Goal: Complete application form

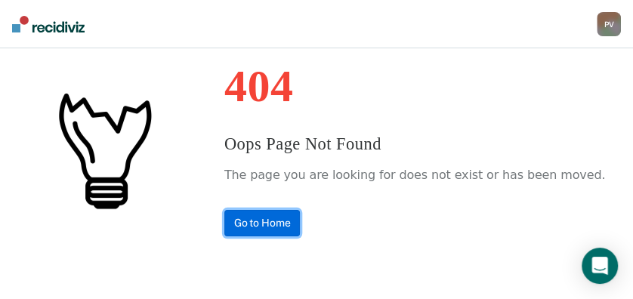
click at [293, 224] on link "Go to Home" at bounding box center [262, 223] width 76 height 26
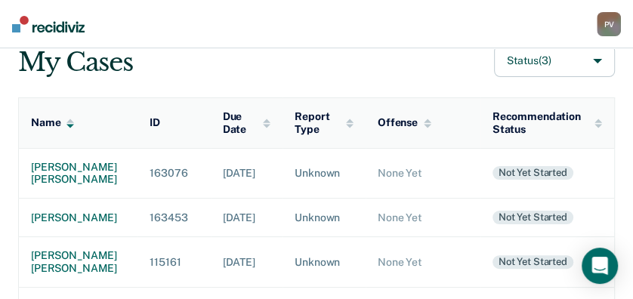
scroll to position [151, 0]
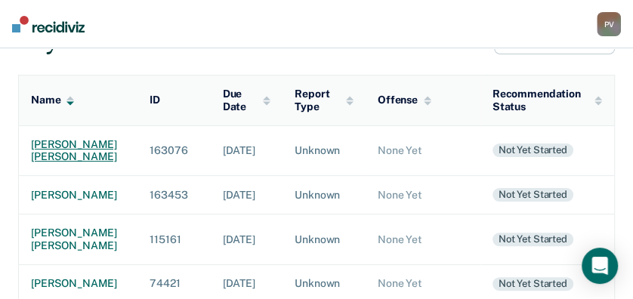
click at [54, 152] on div "thomas william bennett" at bounding box center [78, 151] width 94 height 26
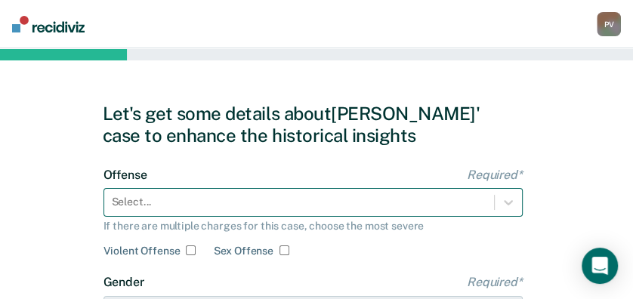
scroll to position [186, 0]
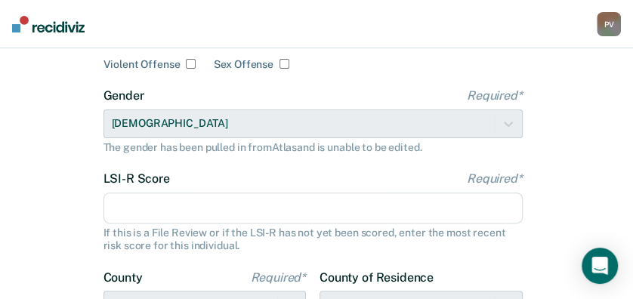
click at [263, 30] on div "Select..." at bounding box center [312, 16] width 419 height 29
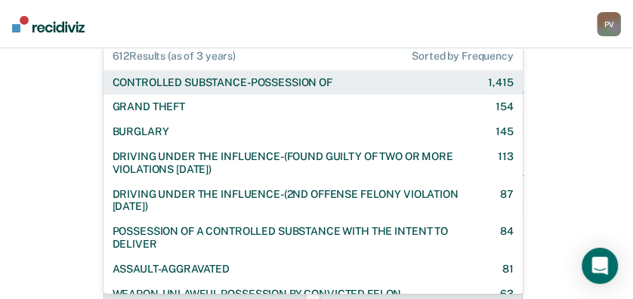
click at [267, 78] on div "CONTROLLED SUBSTANCE-POSSESSION OF" at bounding box center [222, 82] width 220 height 13
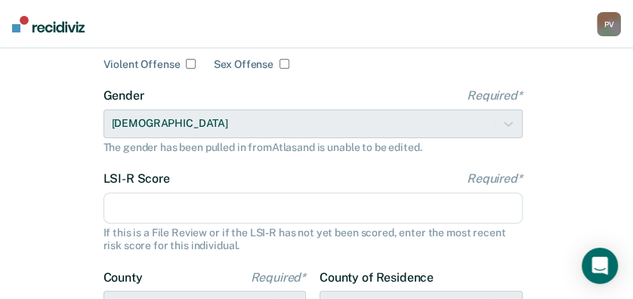
click at [199, 211] on input "LSI-R Score Required*" at bounding box center [312, 208] width 419 height 32
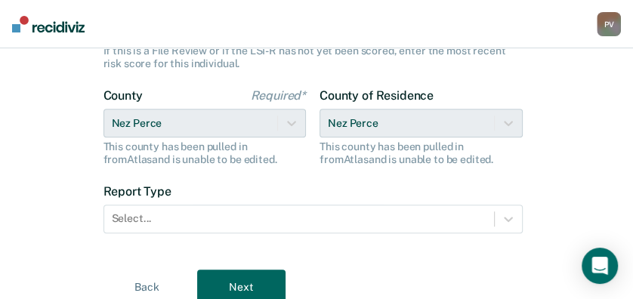
scroll to position [388, 0]
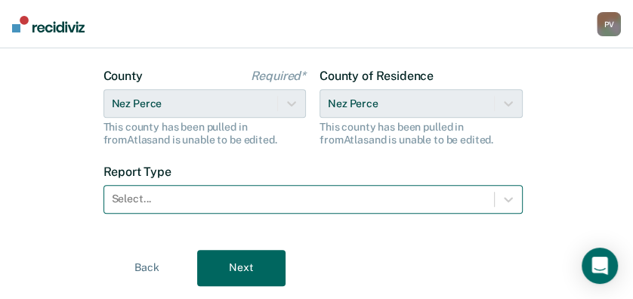
type input "22"
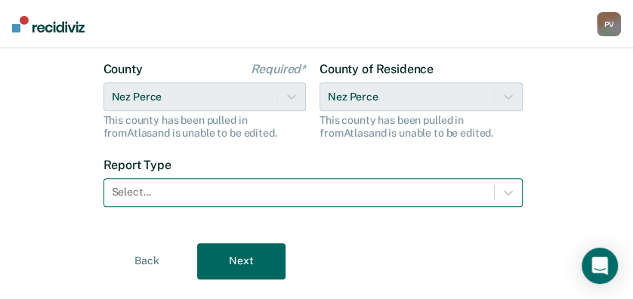
click at [200, 192] on div at bounding box center [299, 192] width 374 height 16
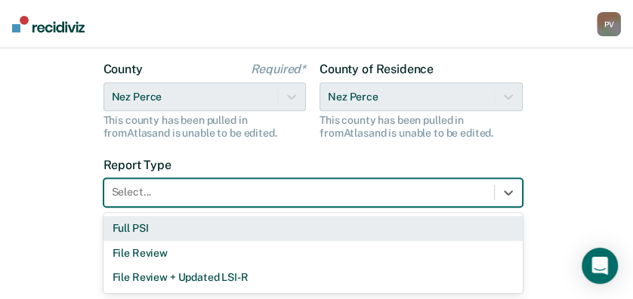
click at [169, 232] on div "Full PSI" at bounding box center [312, 228] width 419 height 25
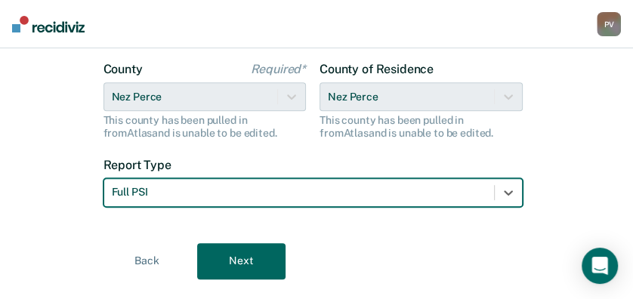
click at [235, 254] on button "Next" at bounding box center [241, 261] width 88 height 36
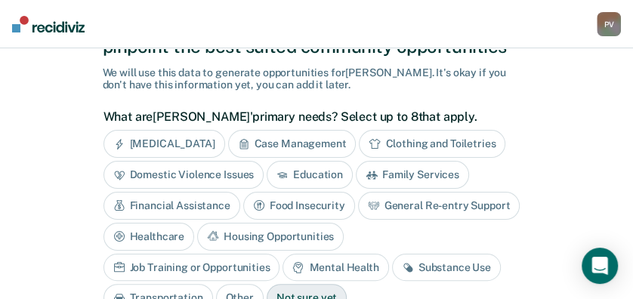
scroll to position [105, 0]
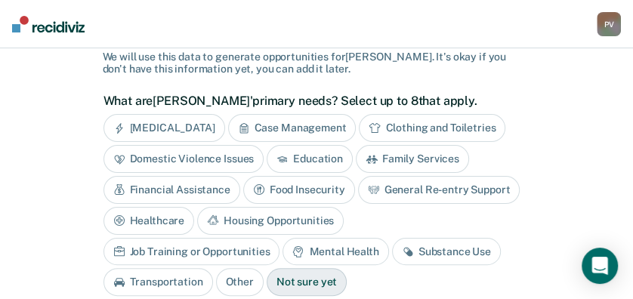
click at [269, 217] on div "Housing Opportunities" at bounding box center [270, 221] width 146 height 28
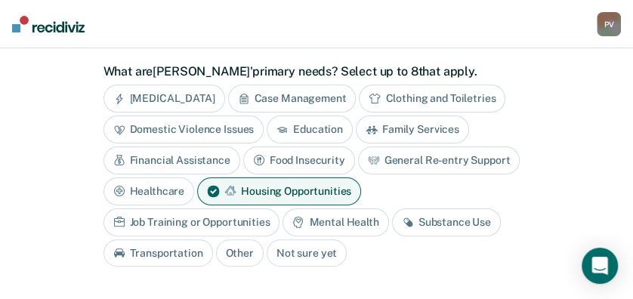
scroll to position [155, 0]
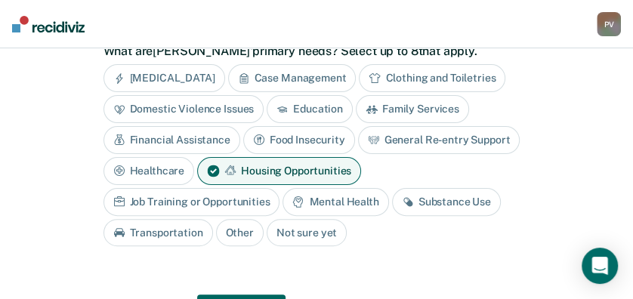
click at [438, 199] on div "Substance Use" at bounding box center [446, 202] width 109 height 28
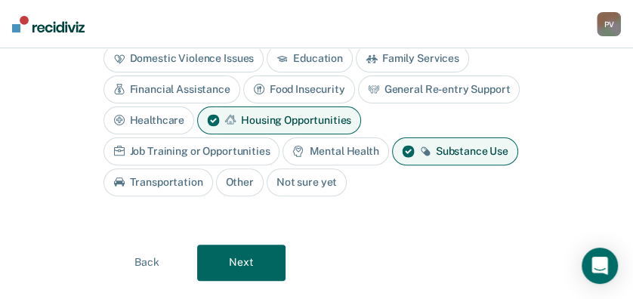
click at [248, 262] on button "Next" at bounding box center [241, 263] width 88 height 36
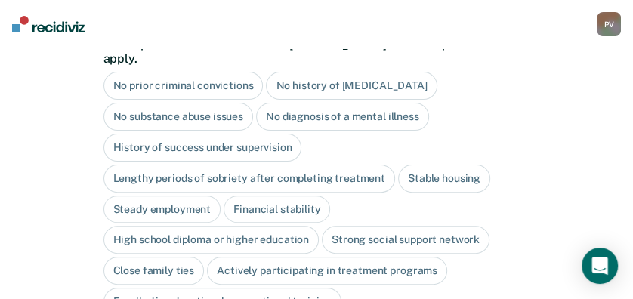
scroll to position [159, 0]
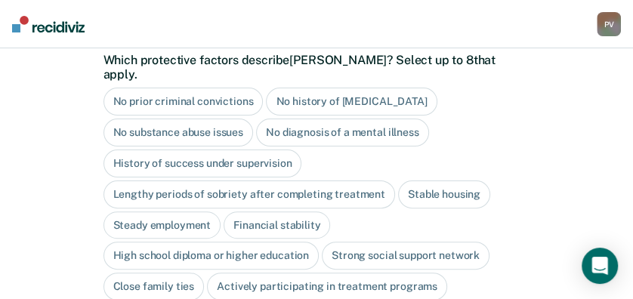
click at [351, 88] on div "No history of violent behavior" at bounding box center [351, 102] width 171 height 28
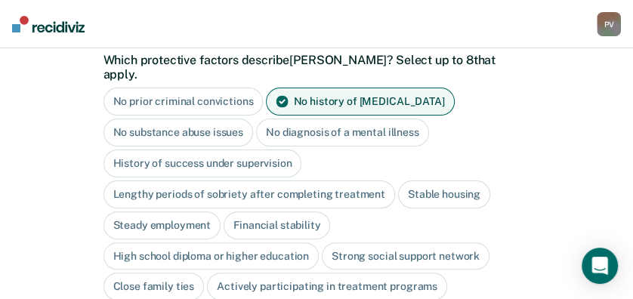
click at [340, 119] on div "No diagnosis of a mental illness" at bounding box center [342, 133] width 173 height 28
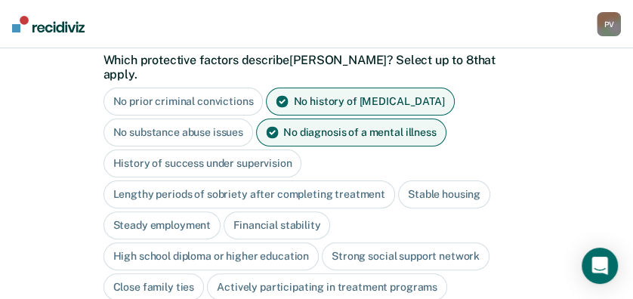
click at [331, 180] on div "Lengthy periods of sobriety after completing treatment" at bounding box center [248, 194] width 291 height 28
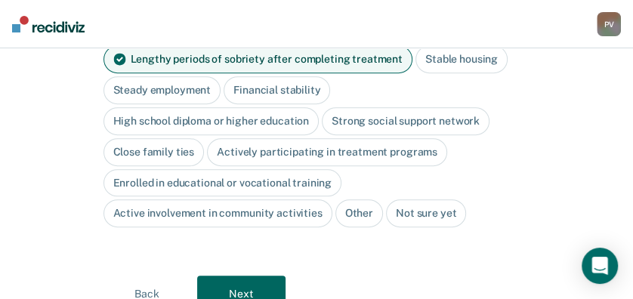
scroll to position [309, 0]
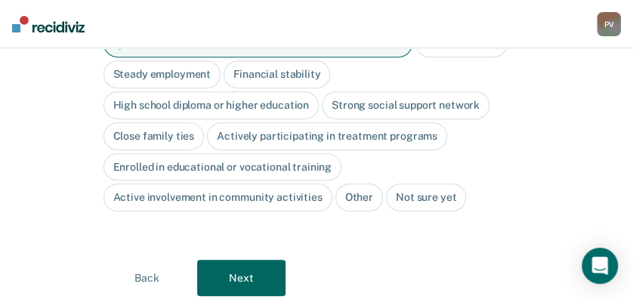
click at [253, 260] on button "Next" at bounding box center [241, 278] width 88 height 36
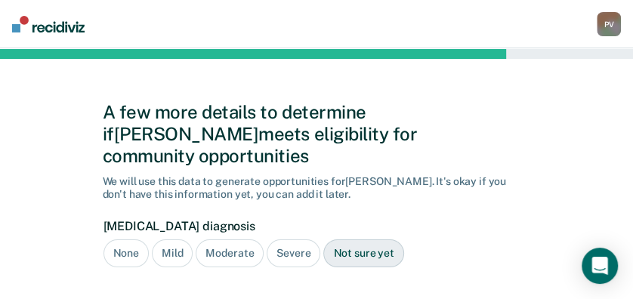
scroll to position [0, 0]
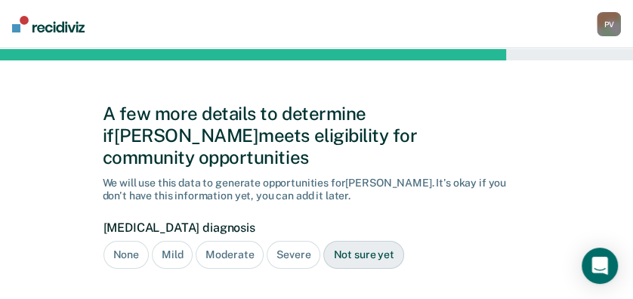
click at [298, 241] on div "Severe" at bounding box center [293, 255] width 54 height 28
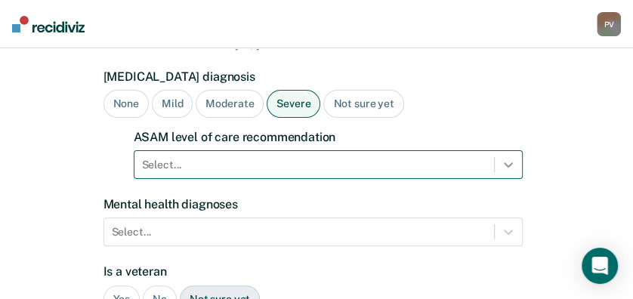
scroll to position [248, 0]
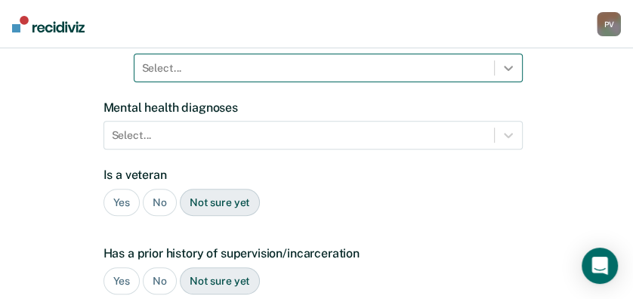
click at [500, 82] on div "Select..." at bounding box center [328, 68] width 389 height 29
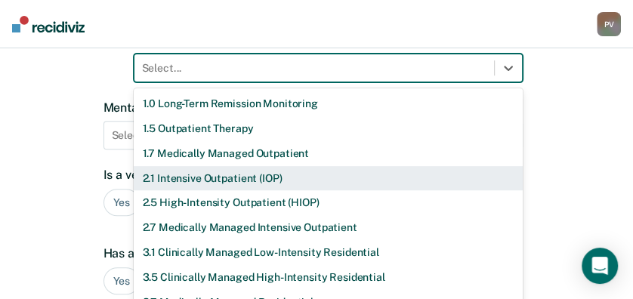
click at [354, 166] on div "2.1 Intensive Outpatient (IOP)" at bounding box center [328, 178] width 389 height 25
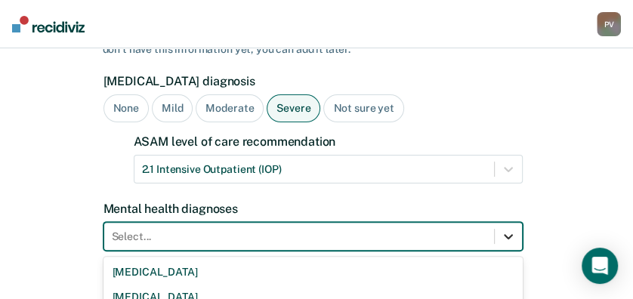
scroll to position [315, 0]
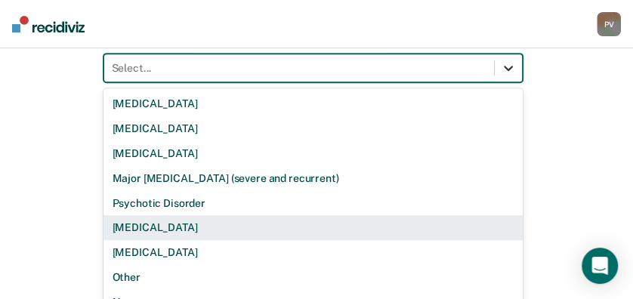
click at [505, 82] on div "9 results available. Use Up and Down to choose options, press Enter to select t…" at bounding box center [312, 68] width 419 height 29
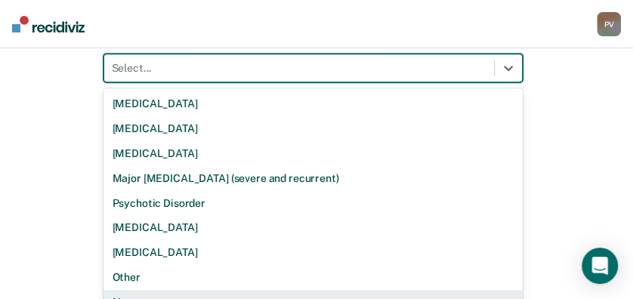
click at [194, 290] on div "None" at bounding box center [312, 302] width 419 height 25
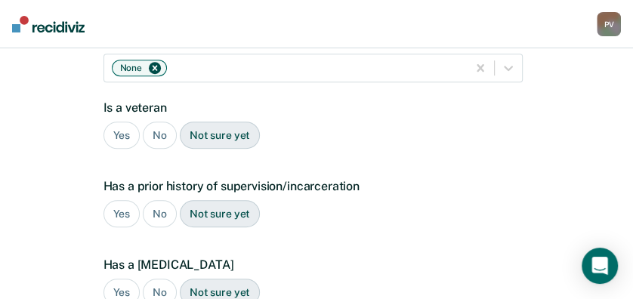
click at [167, 122] on div "No" at bounding box center [160, 136] width 34 height 28
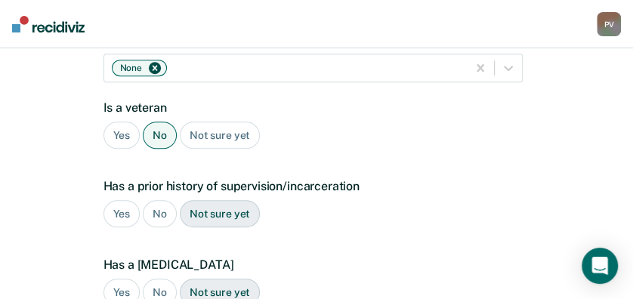
click at [157, 200] on div "No" at bounding box center [160, 214] width 34 height 28
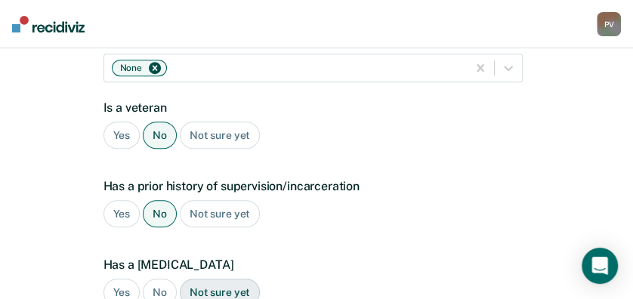
click at [165, 279] on div "No" at bounding box center [160, 293] width 34 height 28
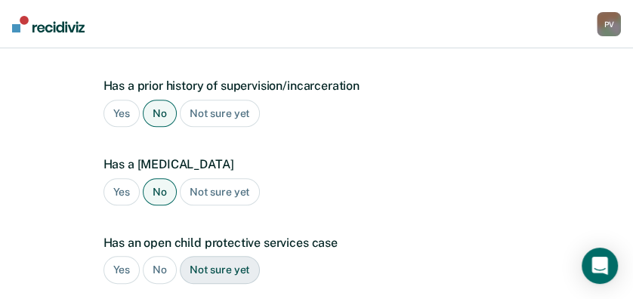
scroll to position [466, 0]
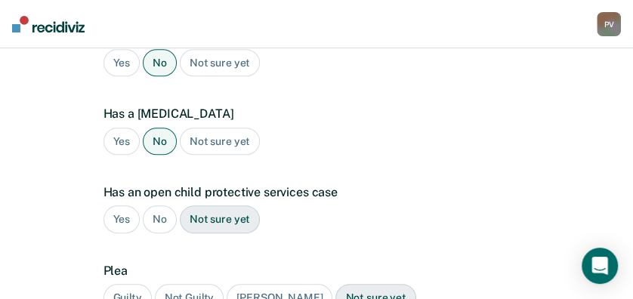
click at [158, 205] on div "No" at bounding box center [160, 219] width 34 height 28
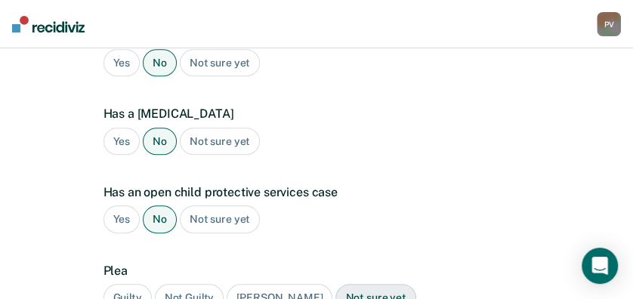
click at [139, 284] on div "Guilty" at bounding box center [127, 298] width 48 height 28
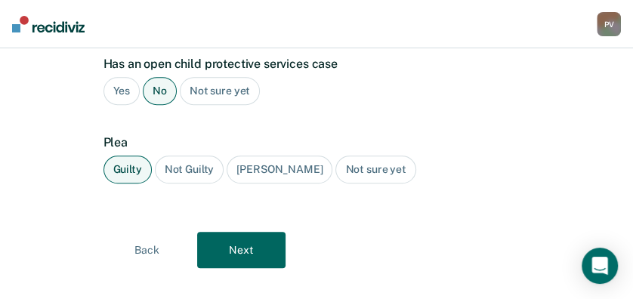
scroll to position [595, 0]
click at [245, 231] on button "Next" at bounding box center [241, 249] width 88 height 36
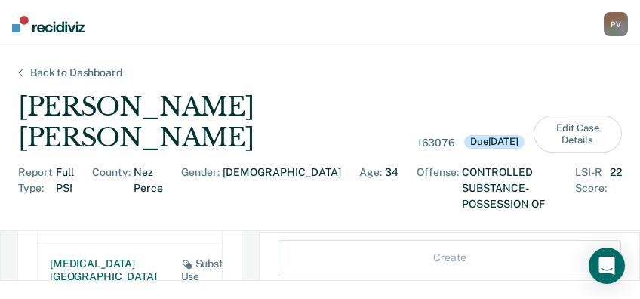
scroll to position [1427, 0]
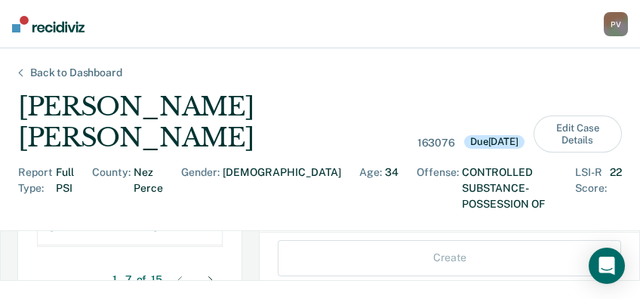
click at [208, 276] on icon at bounding box center [210, 280] width 5 height 8
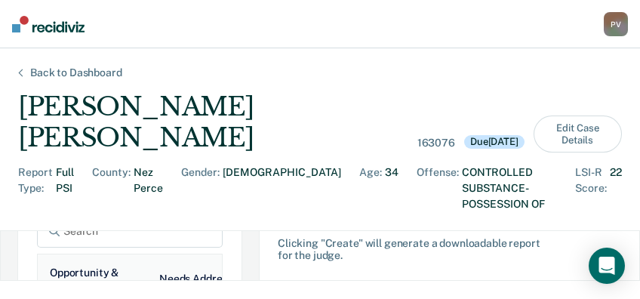
scroll to position [100, 0]
click at [159, 286] on icon at bounding box center [165, 292] width 12 height 12
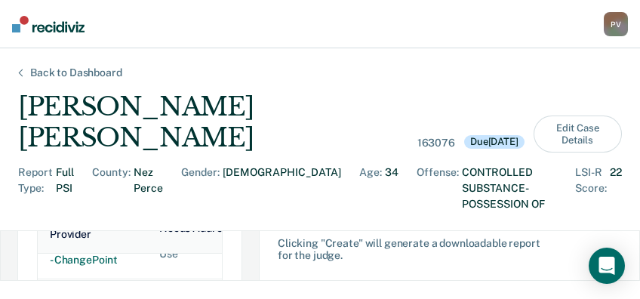
scroll to position [1125, 0]
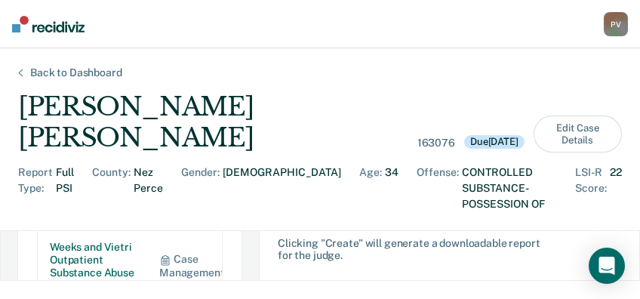
click at [164, 202] on td "Substance Use" at bounding box center [201, 196] width 109 height 63
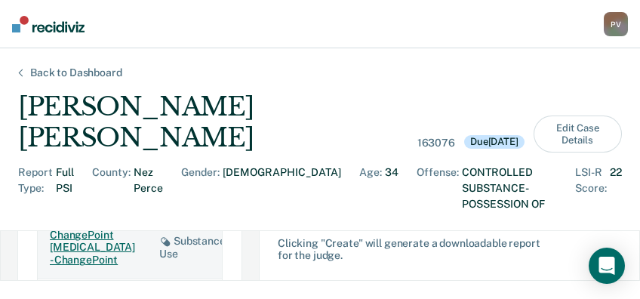
click at [109, 232] on div "ChangePoint Substance Use Treatment - ChangePoint" at bounding box center [92, 248] width 85 height 38
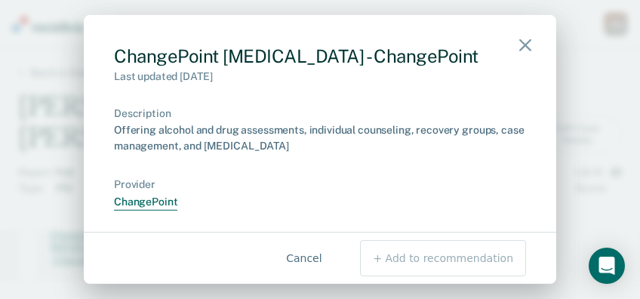
click at [522, 44] on icon "button" at bounding box center [525, 45] width 12 height 12
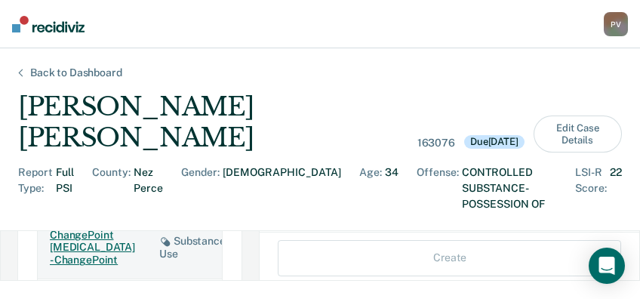
scroll to position [100, 0]
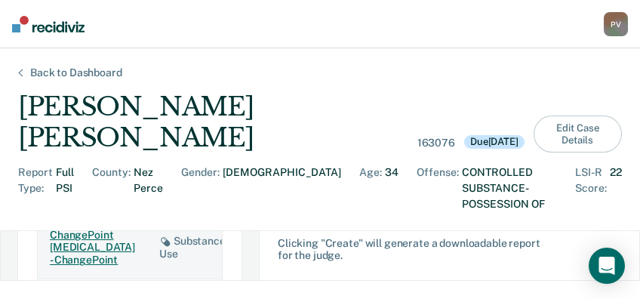
click at [562, 115] on button "Edit Case Details" at bounding box center [578, 133] width 88 height 37
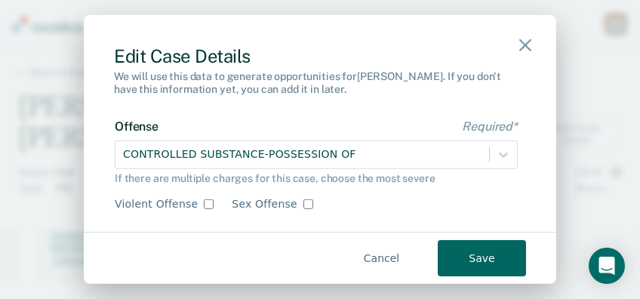
click at [523, 39] on icon "button" at bounding box center [525, 45] width 12 height 12
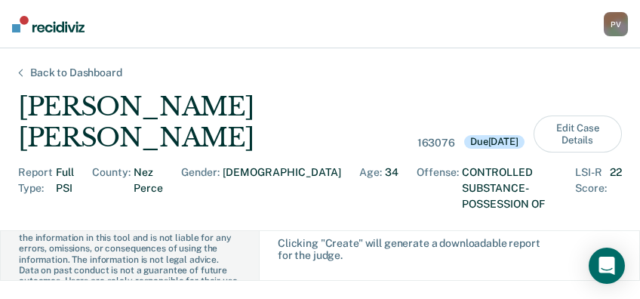
scroll to position [137, 0]
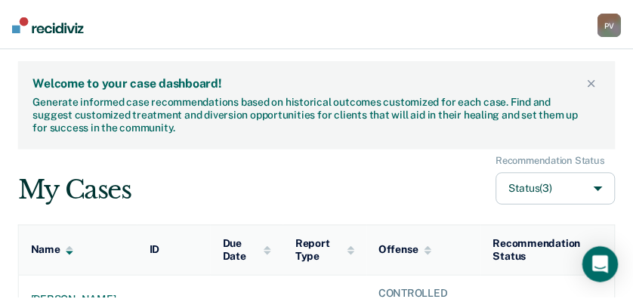
scroll to position [151, 0]
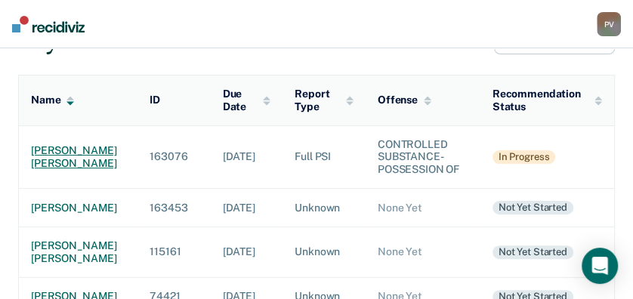
click at [60, 156] on div "thomas william bennett" at bounding box center [78, 157] width 94 height 26
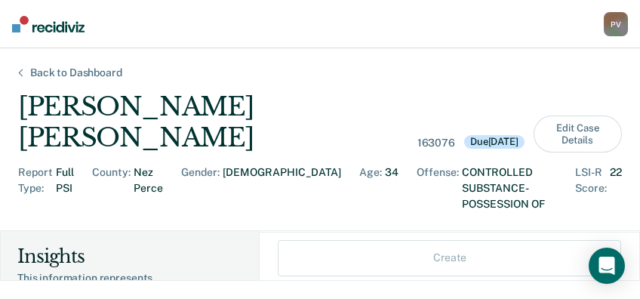
click at [90, 73] on div "Back to Dashboard" at bounding box center [76, 72] width 128 height 13
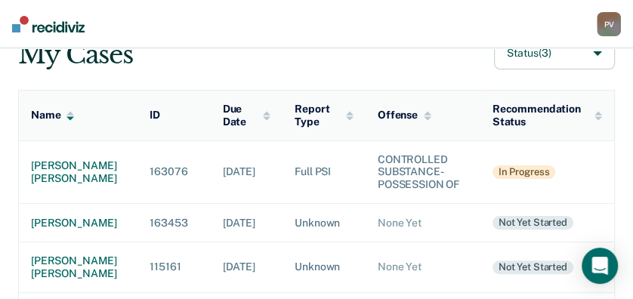
scroll to position [151, 0]
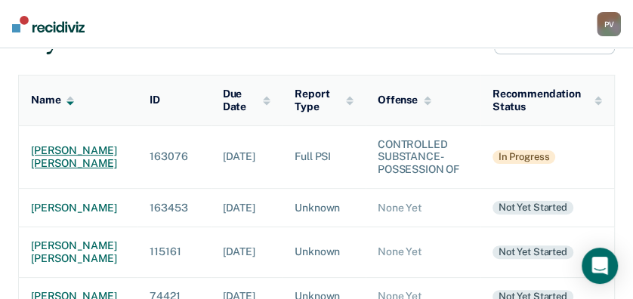
click at [63, 164] on div "thomas william bennett" at bounding box center [78, 157] width 94 height 26
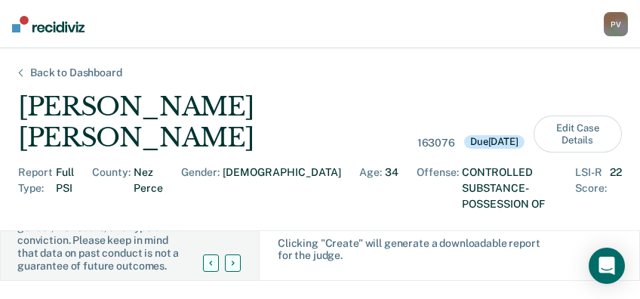
scroll to position [100, 0]
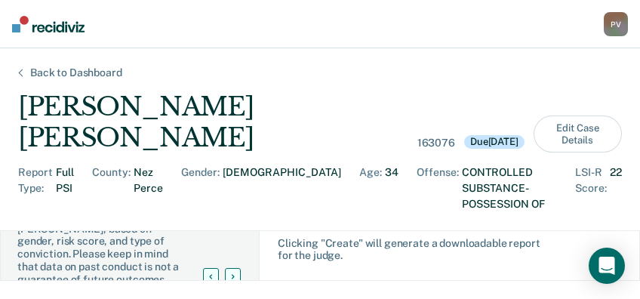
click at [229, 268] on div at bounding box center [233, 276] width 16 height 17
click at [205, 268] on div at bounding box center [211, 276] width 16 height 17
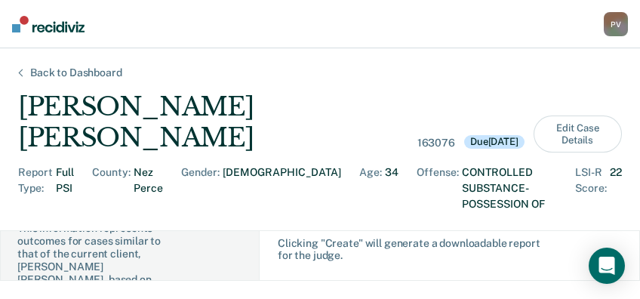
scroll to position [100, 0]
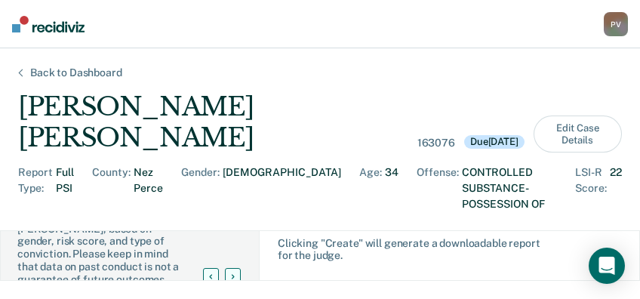
click at [231, 274] on icon at bounding box center [233, 276] width 4 height 5
click at [212, 274] on icon at bounding box center [211, 276] width 2 height 5
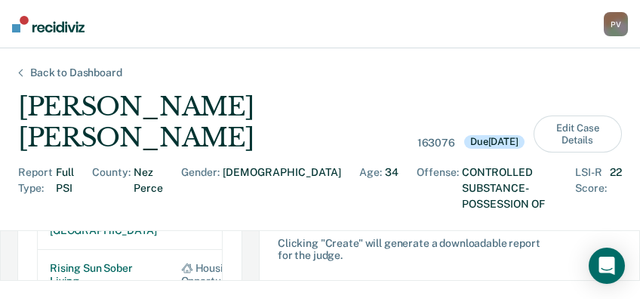
scroll to position [1157, 0]
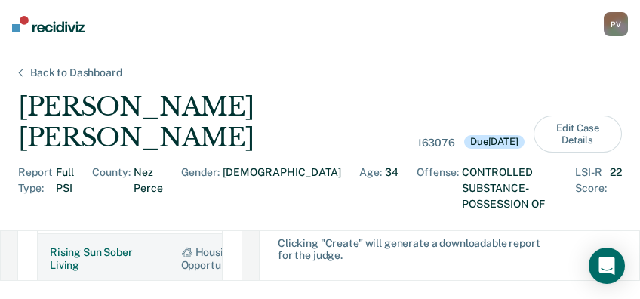
click at [181, 246] on div "Housing Opportunities" at bounding box center [214, 259] width 67 height 26
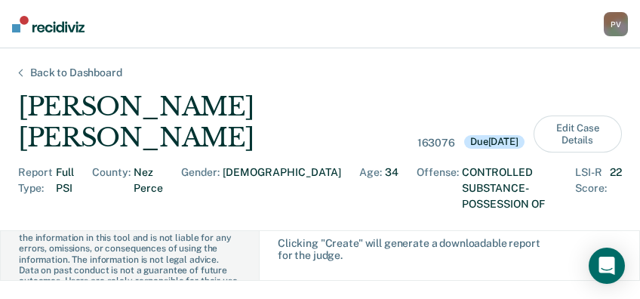
scroll to position [201, 0]
